Goal: Transaction & Acquisition: Download file/media

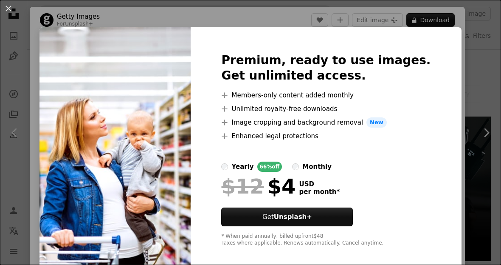
scroll to position [437, 0]
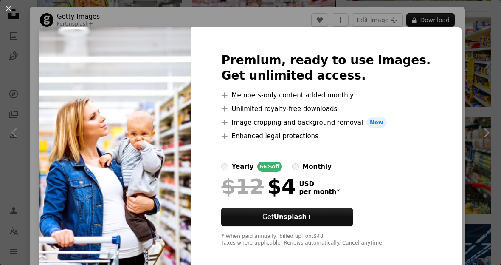
click at [12, 10] on button "An X shape" at bounding box center [8, 8] width 10 height 10
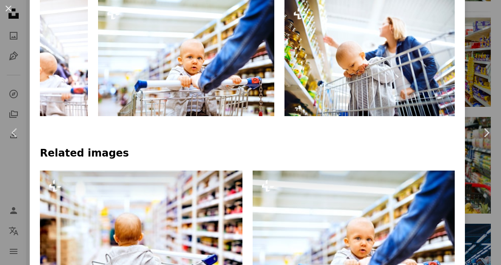
scroll to position [438, 0]
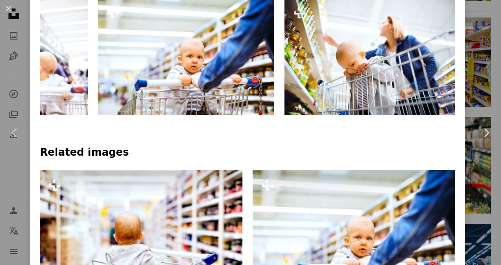
click at [11, 9] on button "An X shape" at bounding box center [8, 8] width 10 height 10
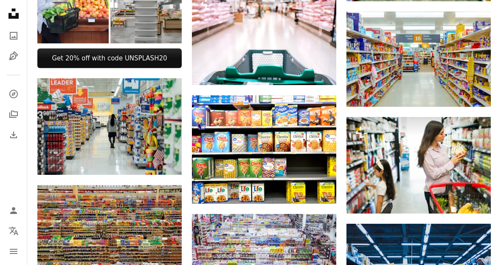
click at [65, 109] on img at bounding box center [109, 126] width 144 height 96
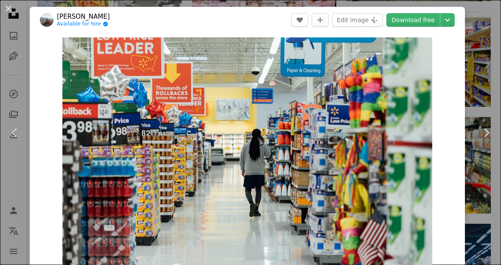
click at [14, 7] on button "An X shape" at bounding box center [8, 8] width 10 height 10
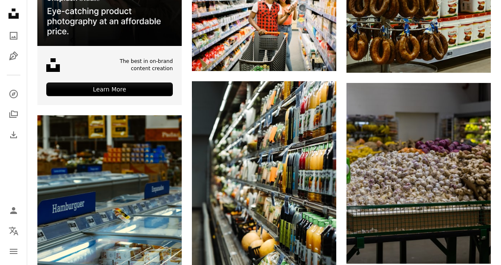
scroll to position [1431, 0]
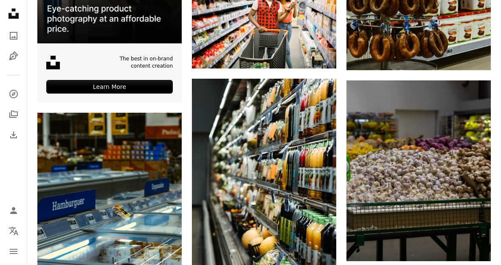
click at [217, 214] on img at bounding box center [264, 187] width 144 height 217
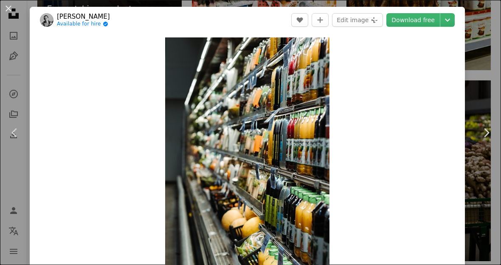
click at [413, 25] on link "Download free" at bounding box center [412, 20] width 53 height 14
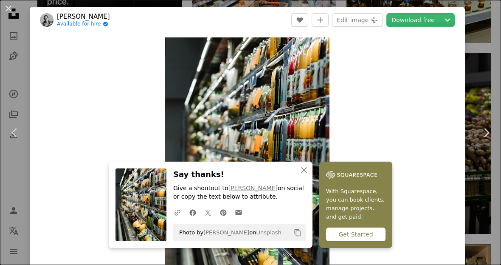
click at [305, 175] on icon "An X shape" at bounding box center [304, 170] width 10 height 10
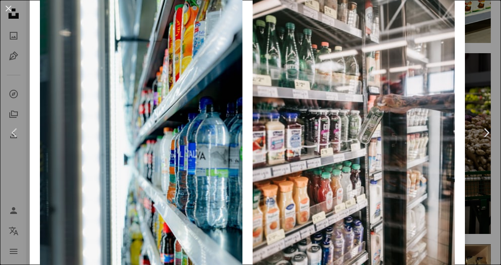
scroll to position [694, 0]
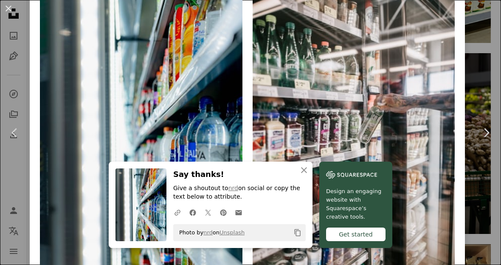
click at [301, 178] on button "An X shape Close" at bounding box center [304, 169] width 17 height 17
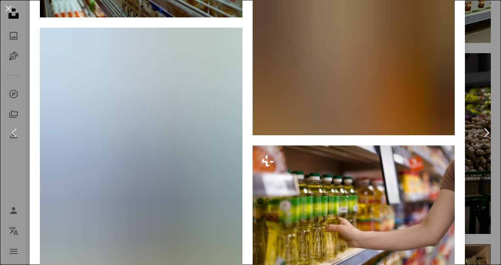
scroll to position [1702, 0]
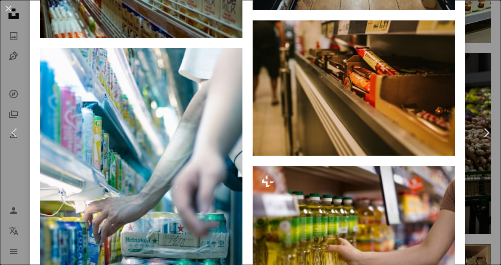
click at [101, 124] on img at bounding box center [141, 200] width 203 height 304
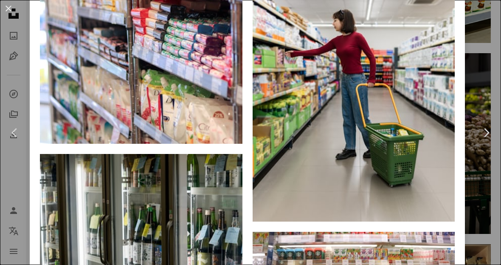
scroll to position [5546, 0]
click at [228, 133] on icon "Arrow pointing down" at bounding box center [225, 128] width 7 height 10
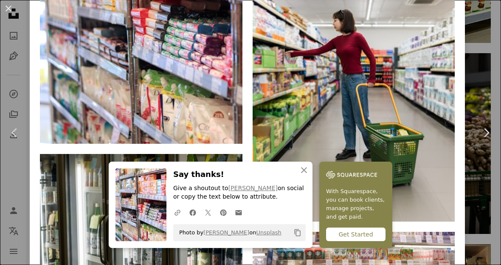
click at [239, 3] on img at bounding box center [141, 9] width 203 height 270
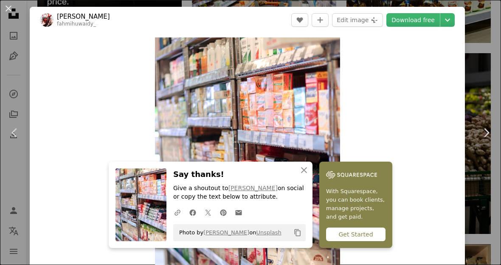
click at [3, 12] on button "An X shape" at bounding box center [8, 8] width 10 height 10
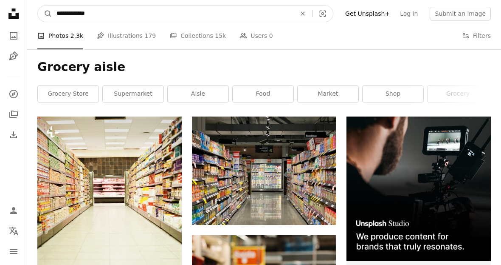
click at [187, 8] on input "**********" at bounding box center [172, 14] width 241 height 16
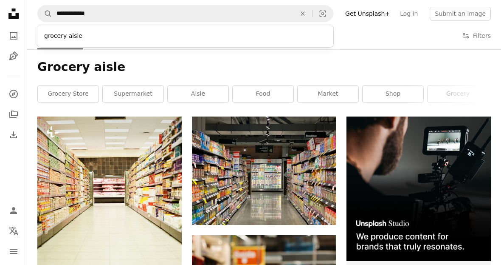
click at [312, 21] on button "An X shape" at bounding box center [302, 14] width 19 height 16
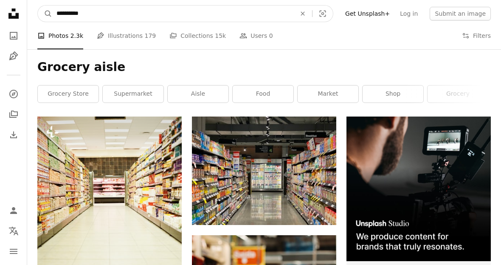
type input "**********"
click at [45, 14] on button "A magnifying glass" at bounding box center [45, 14] width 14 height 16
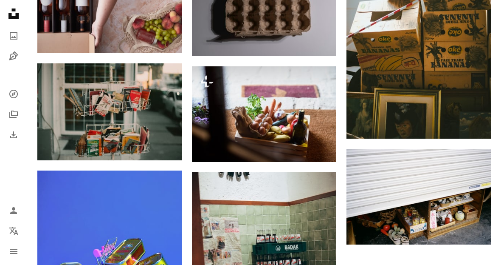
scroll to position [900, 0]
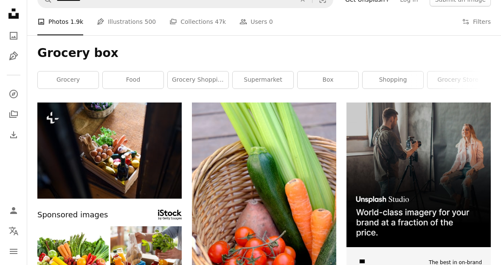
scroll to position [0, 0]
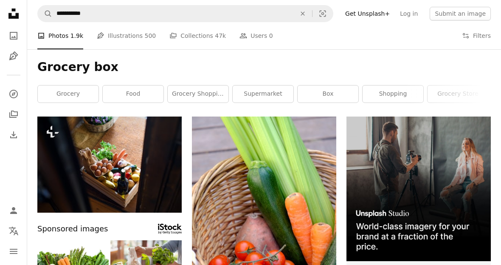
click at [312, 16] on icon "An X shape" at bounding box center [302, 13] width 19 height 7
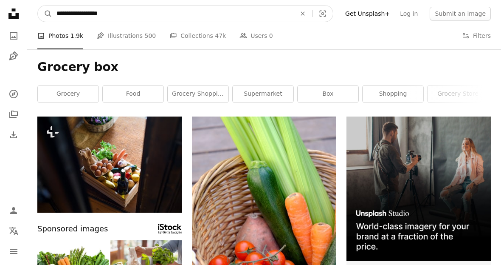
type input "**********"
click at [45, 14] on button "A magnifying glass" at bounding box center [45, 14] width 14 height 16
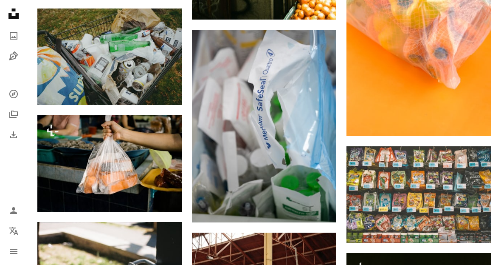
scroll to position [517, 0]
click at [478, 226] on link "Arrow pointing down" at bounding box center [473, 227] width 17 height 14
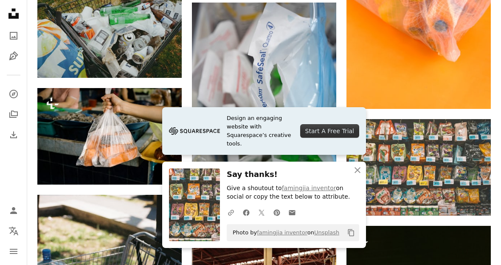
click at [370, 157] on img at bounding box center [418, 167] width 144 height 96
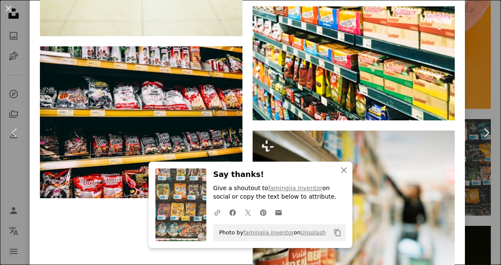
scroll to position [2014, 0]
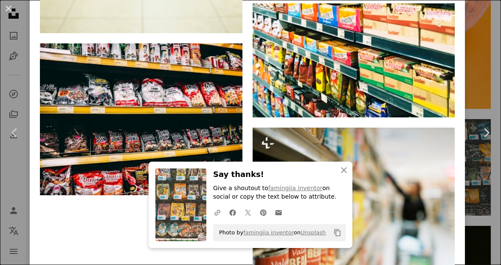
click at [9, 10] on button "An X shape" at bounding box center [8, 8] width 10 height 10
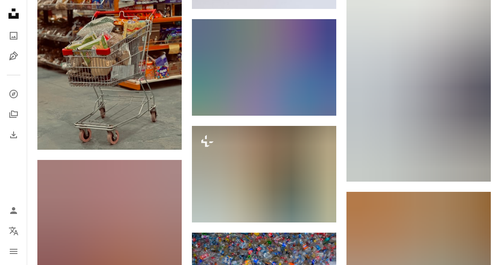
scroll to position [2114, 0]
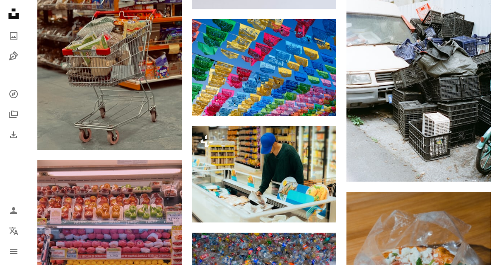
click at [162, 130] on icon "Arrow pointing down" at bounding box center [164, 134] width 7 height 10
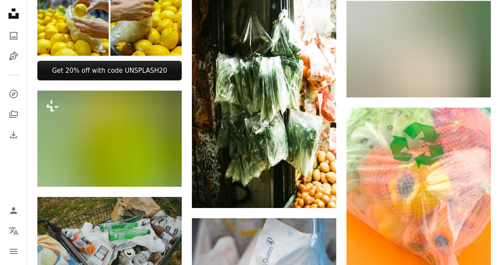
scroll to position [0, 0]
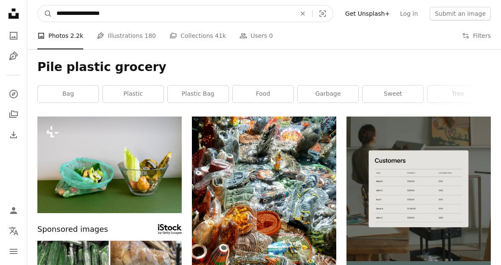
click at [163, 15] on input "**********" at bounding box center [172, 14] width 241 height 16
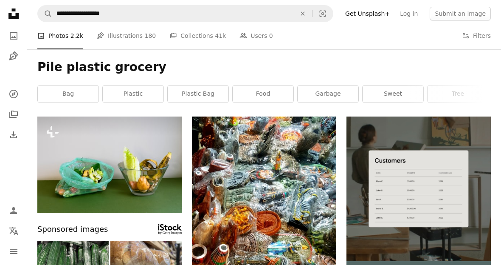
click at [312, 16] on icon "An X shape" at bounding box center [302, 13] width 19 height 7
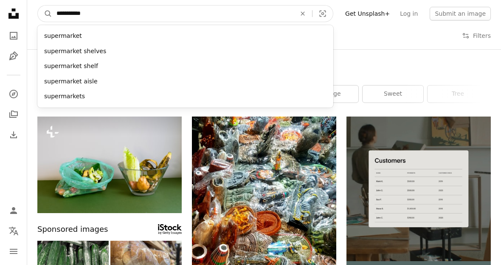
type input "**********"
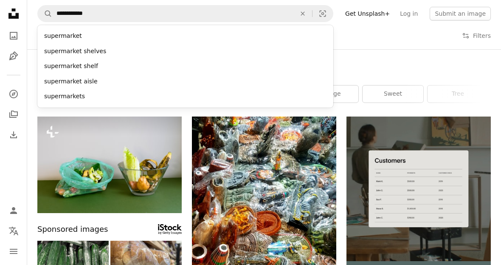
click at [82, 63] on div "supermarket shelf" at bounding box center [185, 66] width 296 height 15
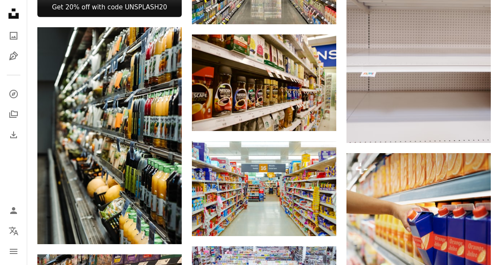
scroll to position [389, 0]
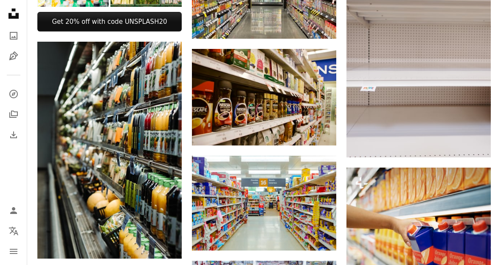
click at [312, 130] on link "Arrow pointing down" at bounding box center [319, 130] width 17 height 14
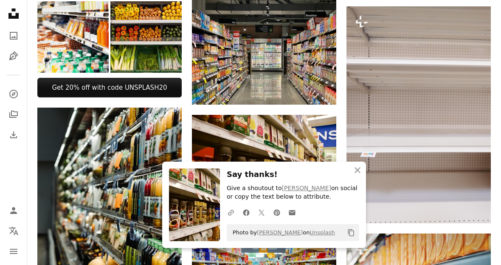
scroll to position [324, 0]
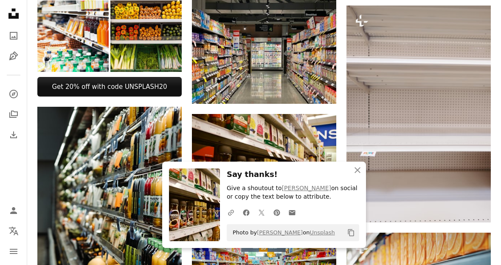
click at [218, 154] on img at bounding box center [264, 162] width 144 height 96
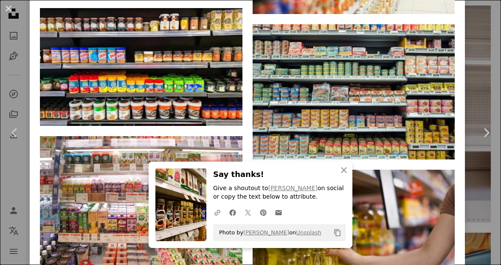
scroll to position [1120, 0]
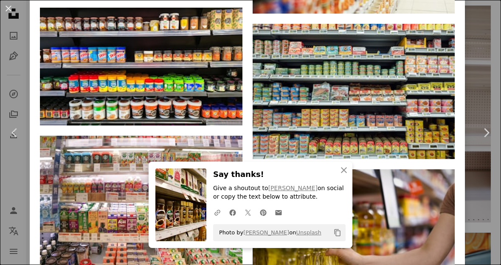
click at [227, 115] on icon "Arrow pointing down" at bounding box center [225, 109] width 7 height 10
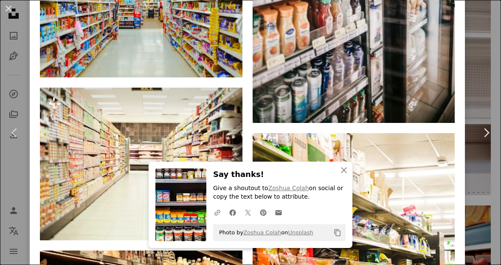
scroll to position [2045, 0]
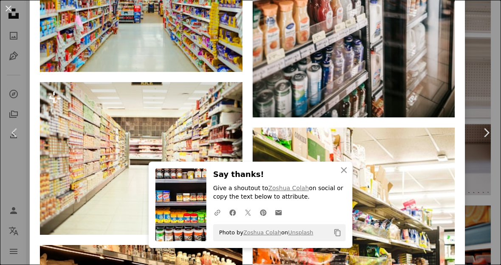
click at [14, 7] on button "An X shape" at bounding box center [8, 8] width 10 height 10
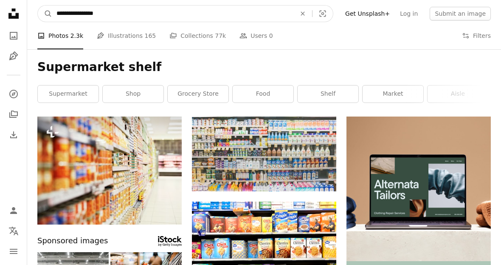
click at [122, 14] on input "**********" at bounding box center [172, 14] width 241 height 16
click at [101, 14] on input "**********" at bounding box center [172, 14] width 241 height 16
type input "**********"
click at [45, 14] on button "A magnifying glass" at bounding box center [45, 14] width 14 height 16
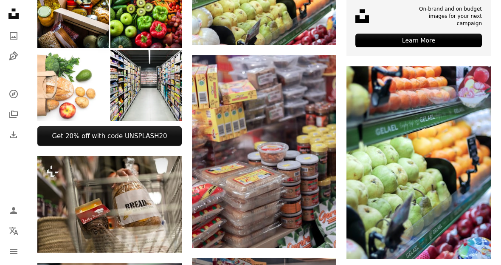
scroll to position [264, 0]
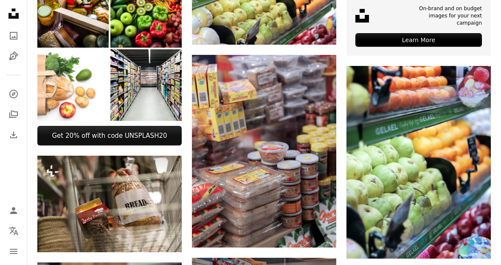
click at [326, 226] on link "Arrow pointing down" at bounding box center [319, 232] width 17 height 14
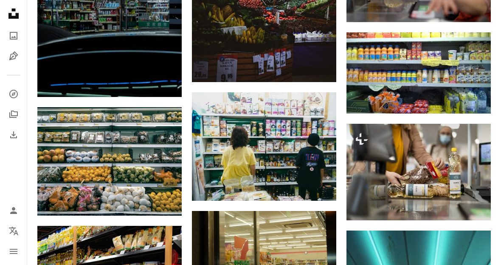
scroll to position [3732, 0]
click at [361, 68] on img at bounding box center [418, 72] width 144 height 81
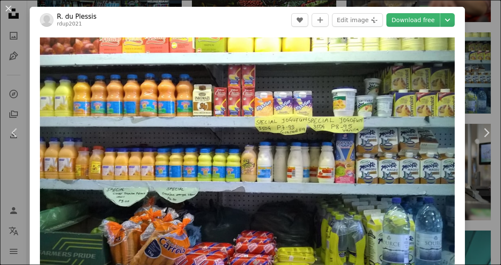
click at [418, 26] on link "Download free" at bounding box center [412, 20] width 53 height 14
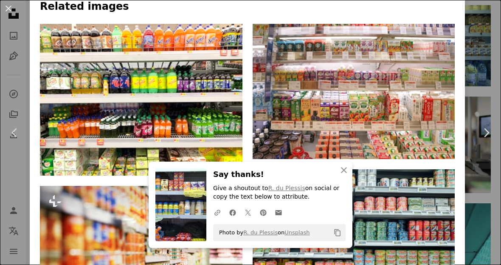
scroll to position [631, 0]
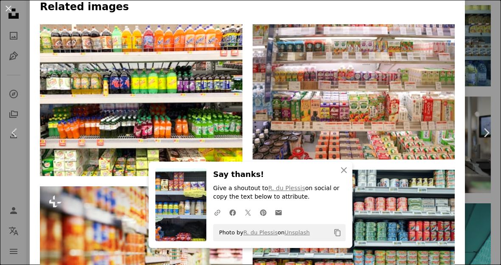
click at [227, 155] on icon "Arrow pointing down" at bounding box center [225, 160] width 7 height 10
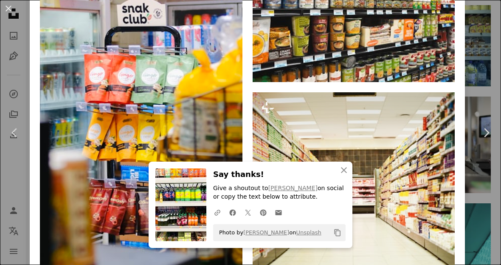
scroll to position [1856, 0]
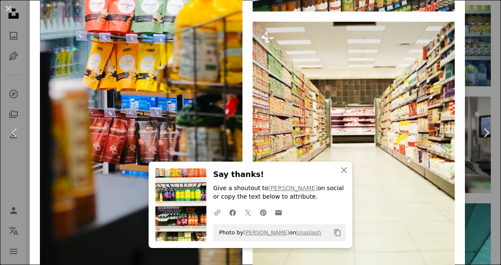
click at [4, 11] on button "An X shape" at bounding box center [8, 8] width 10 height 10
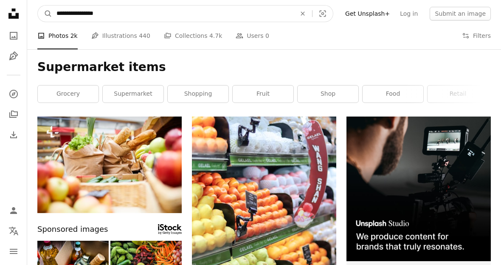
click at [127, 16] on input "**********" at bounding box center [172, 14] width 241 height 16
type input "**********"
click at [45, 14] on button "A magnifying glass" at bounding box center [45, 14] width 14 height 16
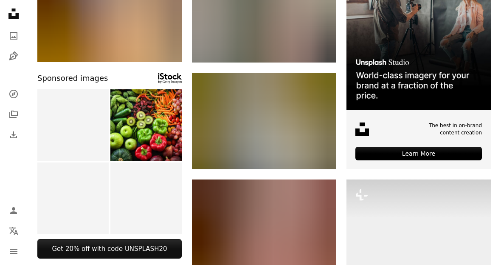
scroll to position [151, 0]
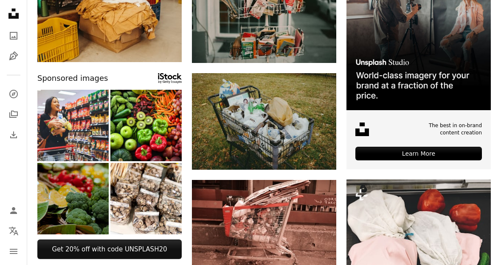
click at [319, 149] on icon "Arrow pointing down" at bounding box center [319, 154] width 7 height 10
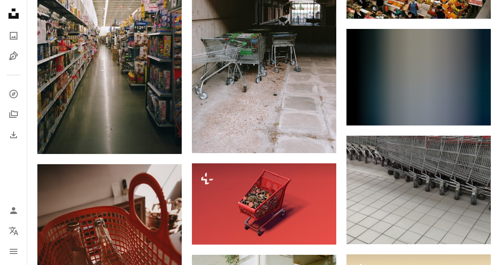
scroll to position [1793, 0]
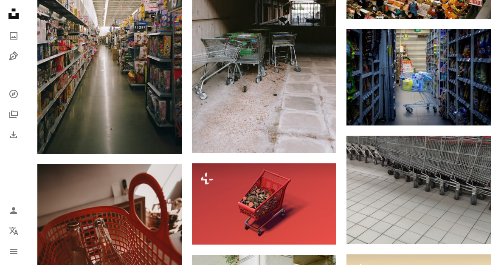
click at [369, 82] on img at bounding box center [418, 77] width 144 height 96
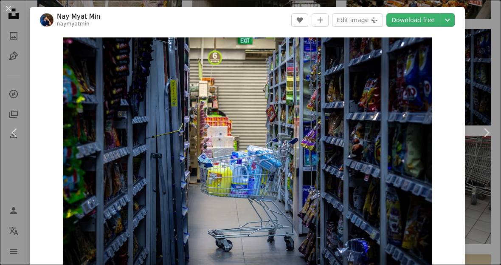
click at [412, 25] on link "Download free" at bounding box center [412, 20] width 53 height 14
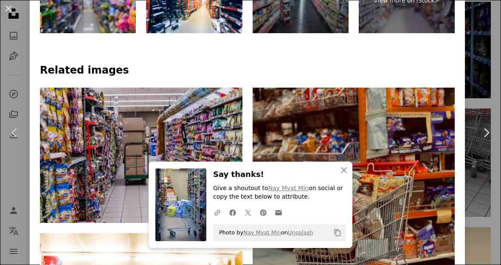
scroll to position [611, 0]
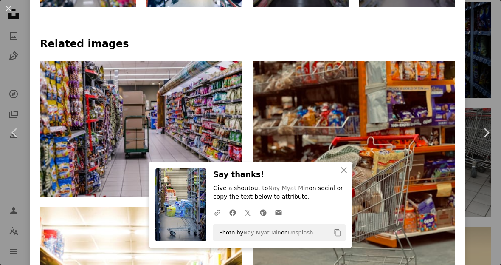
click at [104, 109] on img at bounding box center [141, 128] width 203 height 135
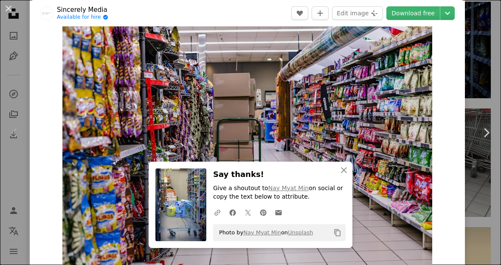
scroll to position [20, 0]
click at [418, 14] on link "Download free" at bounding box center [412, 13] width 53 height 14
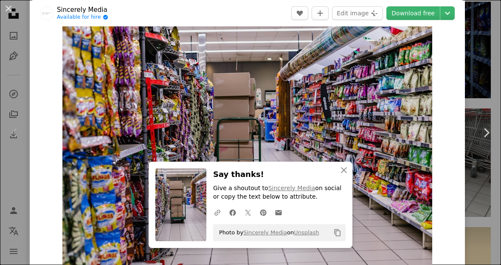
click at [346, 173] on icon "button" at bounding box center [344, 170] width 6 height 6
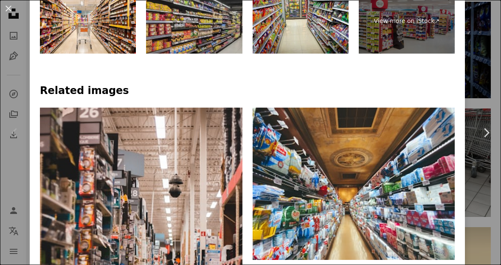
scroll to position [569, 0]
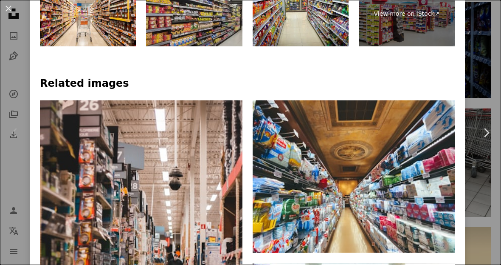
click at [446, 230] on link "Arrow pointing down" at bounding box center [437, 237] width 17 height 14
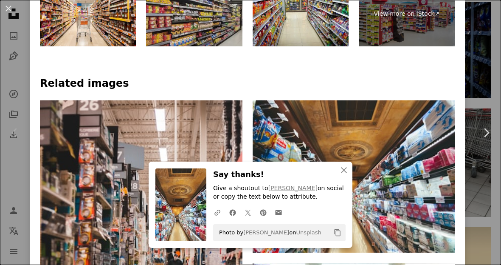
click at [5, 9] on button "An X shape" at bounding box center [8, 8] width 10 height 10
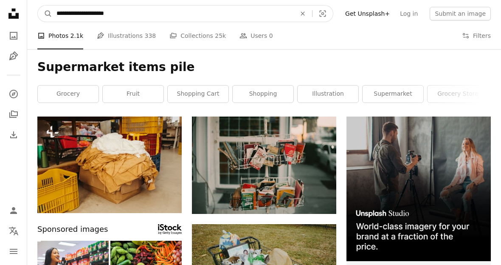
click at [135, 14] on input "**********" at bounding box center [172, 14] width 241 height 16
type input "**********"
click at [45, 14] on button "A magnifying glass" at bounding box center [45, 14] width 14 height 16
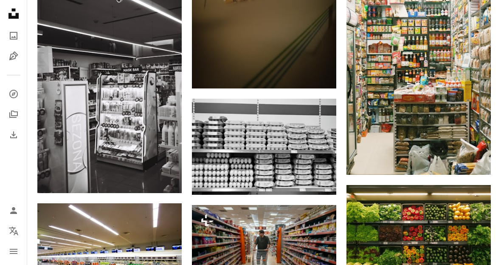
scroll to position [2168, 0]
click at [359, 120] on img at bounding box center [418, 66] width 144 height 217
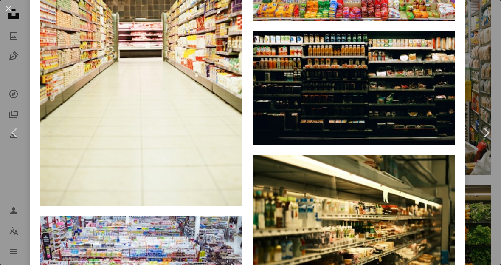
scroll to position [1076, 0]
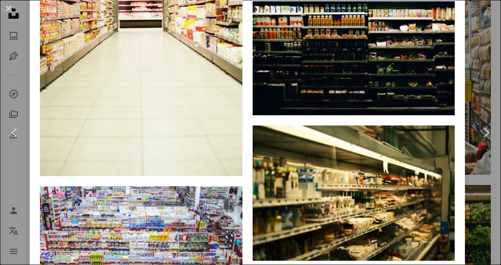
click at [14, 8] on button "An X shape" at bounding box center [8, 8] width 10 height 10
